Goal: Information Seeking & Learning: Learn about a topic

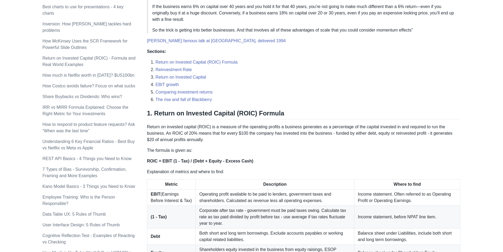
scroll to position [213, 0]
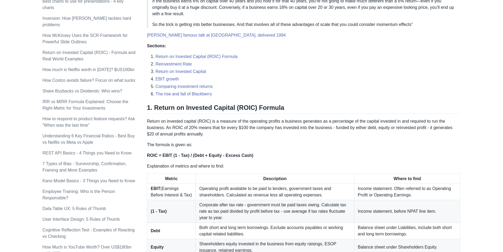
click at [235, 105] on h2 "1. Return on Invested Capital (ROIC) Formula" at bounding box center [304, 109] width 314 height 10
copy h2 "ROIC"
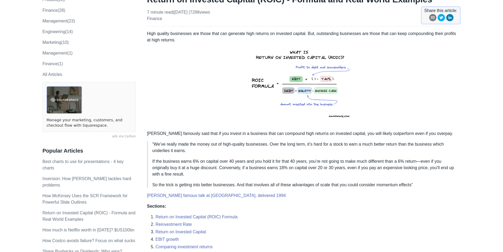
scroll to position [0, 0]
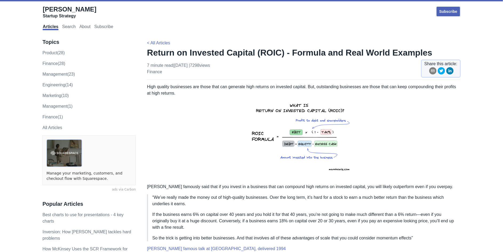
click at [269, 52] on h1 "Return on Invested Capital (ROIC) - Formula and Real World Examples" at bounding box center [304, 52] width 314 height 11
copy h1 "ROIC"
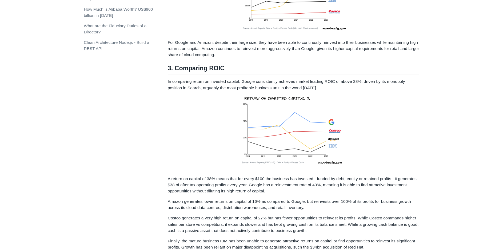
scroll to position [614, 0]
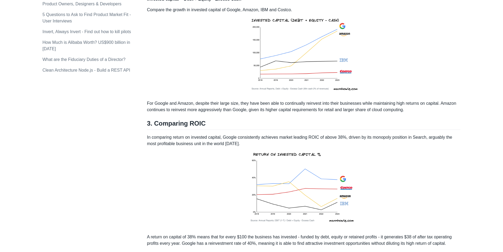
scroll to position [614, 0]
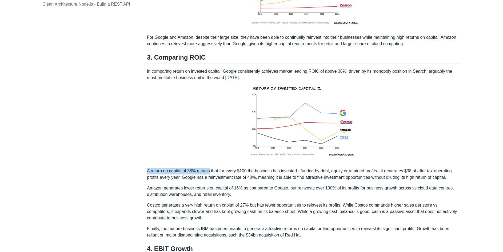
drag, startPoint x: 146, startPoint y: 179, endPoint x: 209, endPoint y: 179, distance: 63.0
click at [209, 179] on div "Topics product (28) finance (28) management (23) engineering (14) marketing (10…" at bounding box center [251, 108] width 418 height 1380
copy p "A return on capital of 38% means"
